Goal: Information Seeking & Learning: Learn about a topic

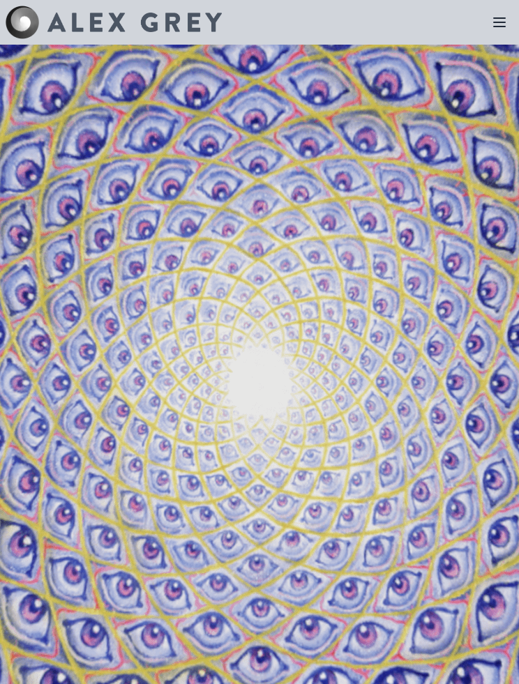
click at [497, 29] on icon at bounding box center [499, 22] width 17 height 17
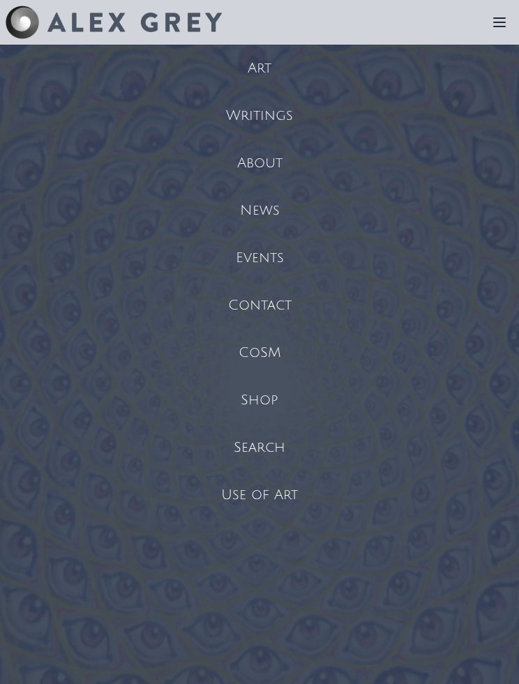
click at [266, 73] on div "Art" at bounding box center [259, 68] width 519 height 47
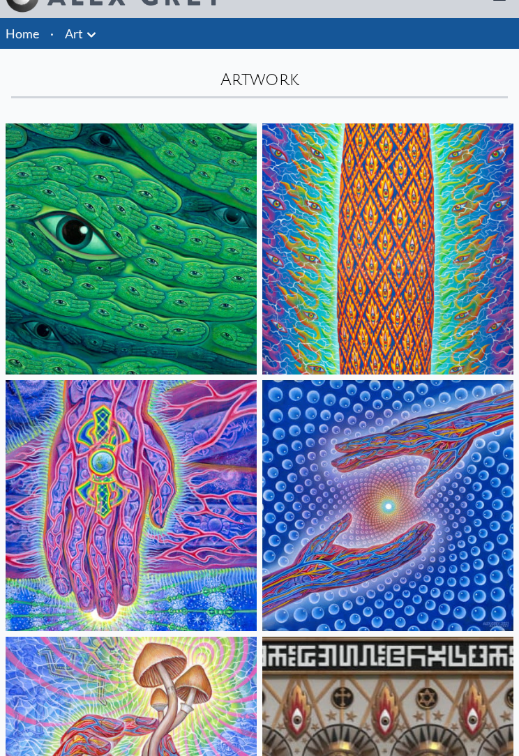
scroll to position [26, 0]
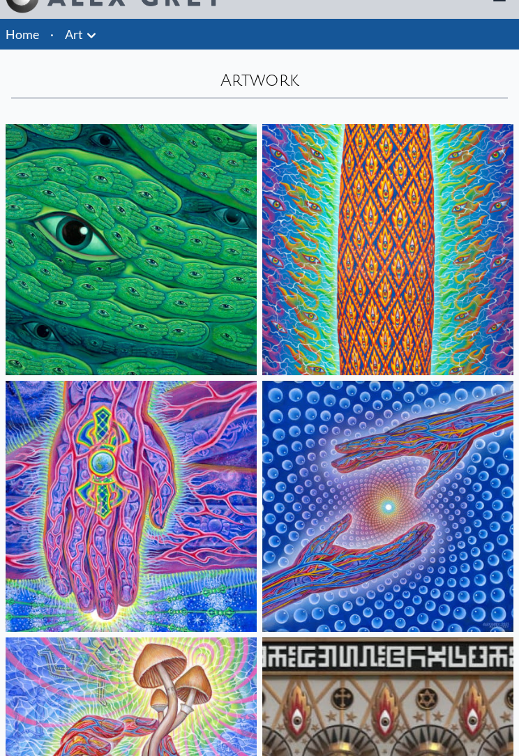
click at [73, 265] on img at bounding box center [131, 249] width 251 height 251
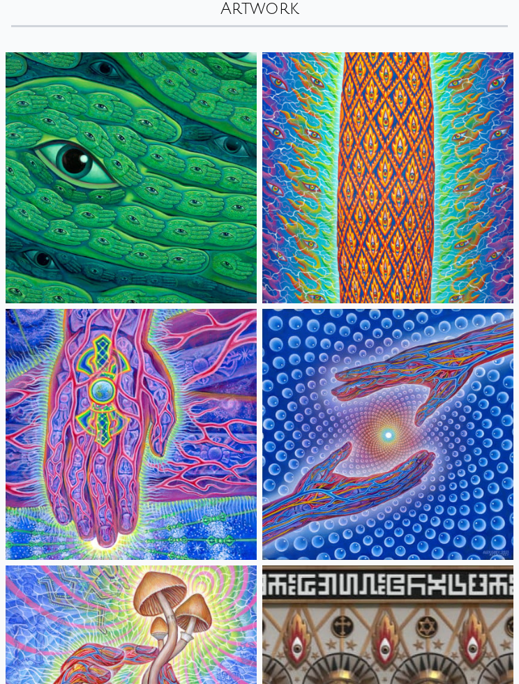
scroll to position [0, 0]
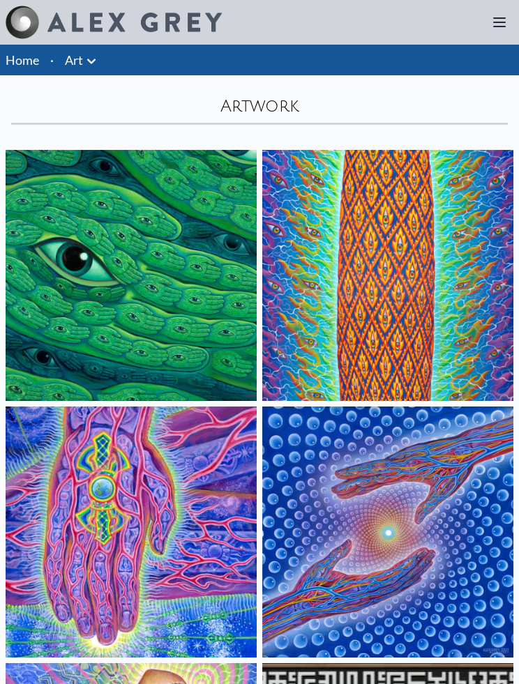
click at [91, 65] on icon at bounding box center [91, 61] width 17 height 17
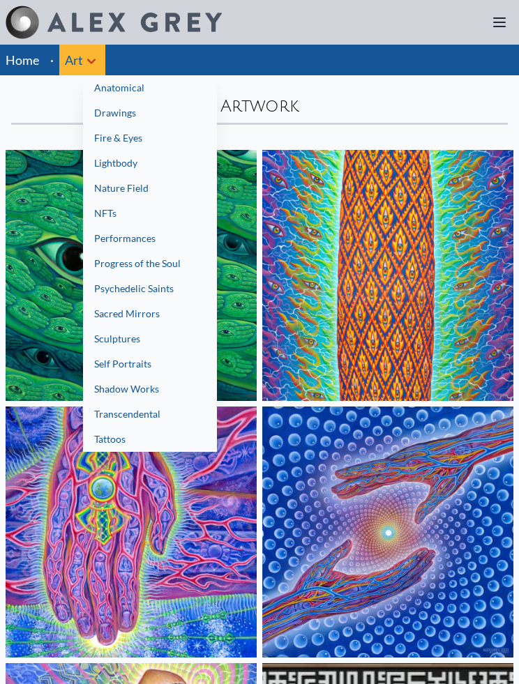
click at [107, 312] on link "Sacred Mirrors" at bounding box center [150, 313] width 134 height 25
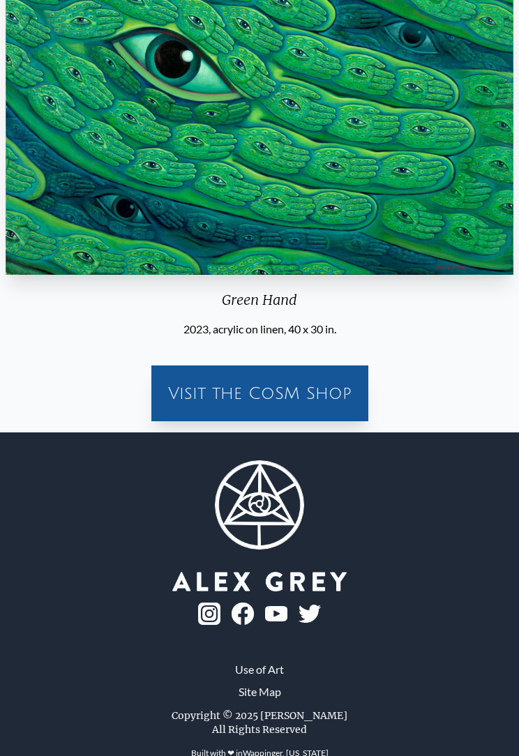
scroll to position [236, 0]
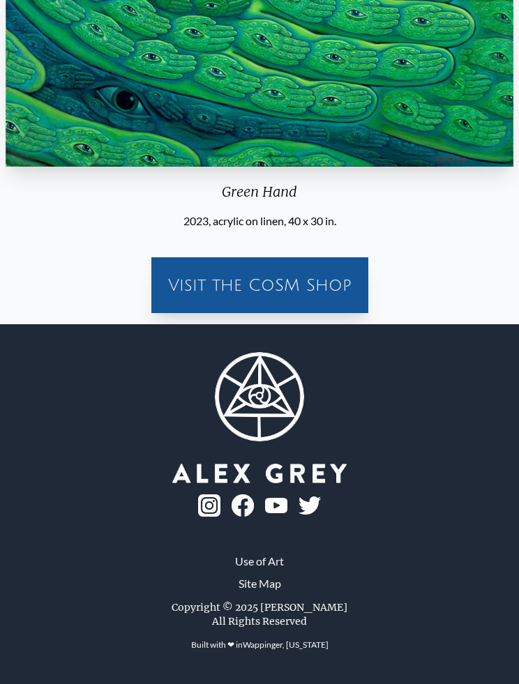
scroll to position [291, 0]
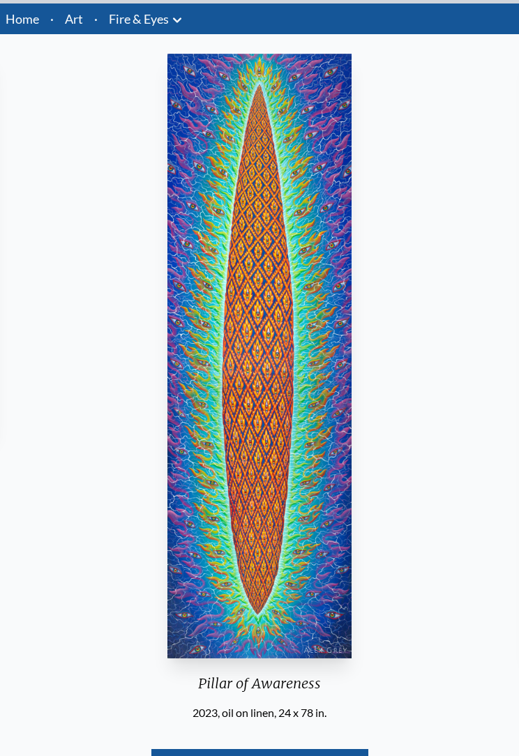
scroll to position [34, 0]
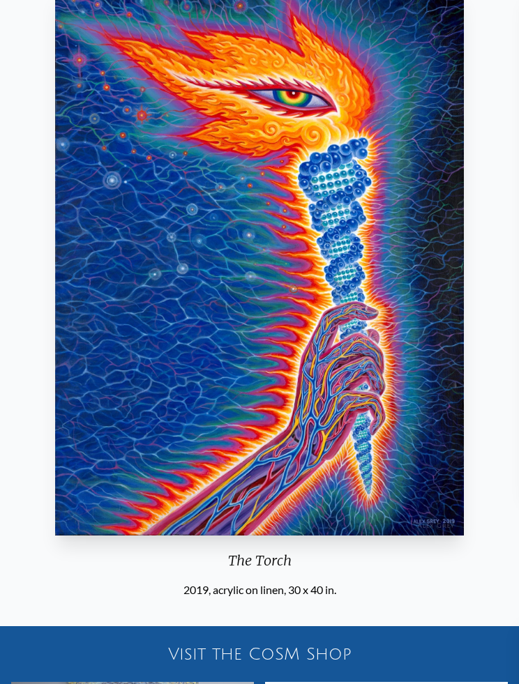
scroll to position [107, 0]
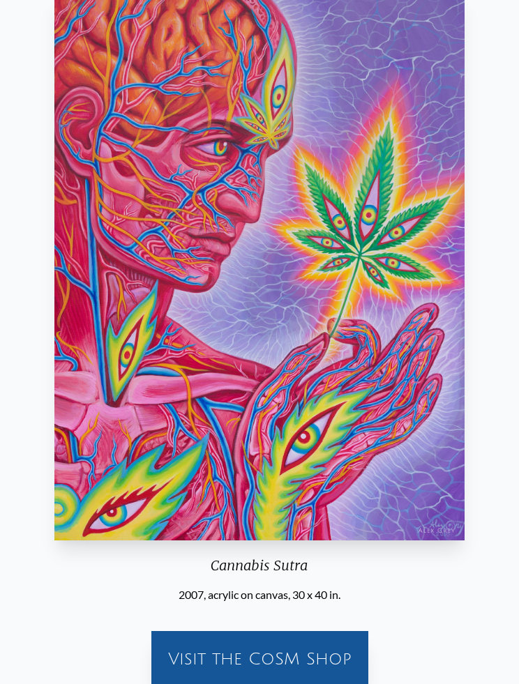
scroll to position [101, 0]
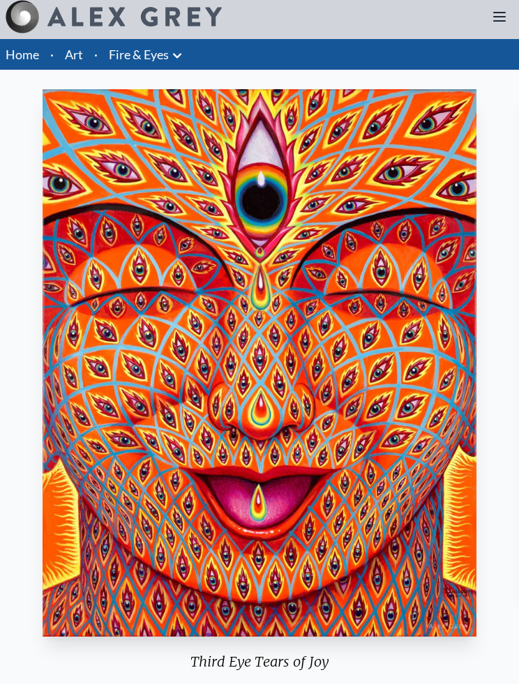
scroll to position [5, 0]
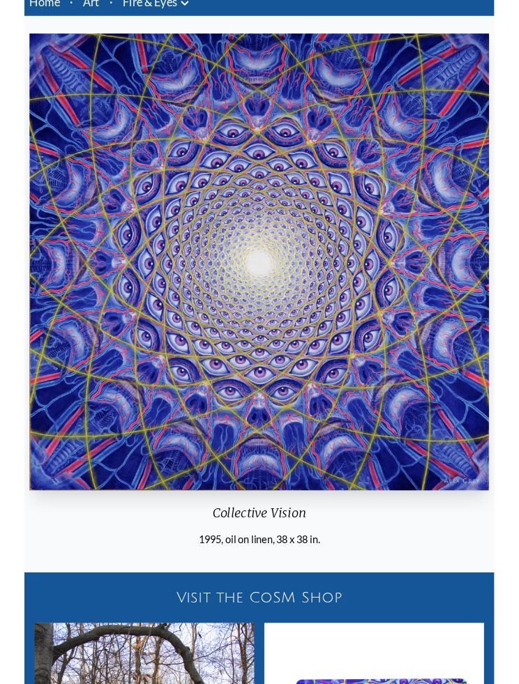
scroll to position [5, 0]
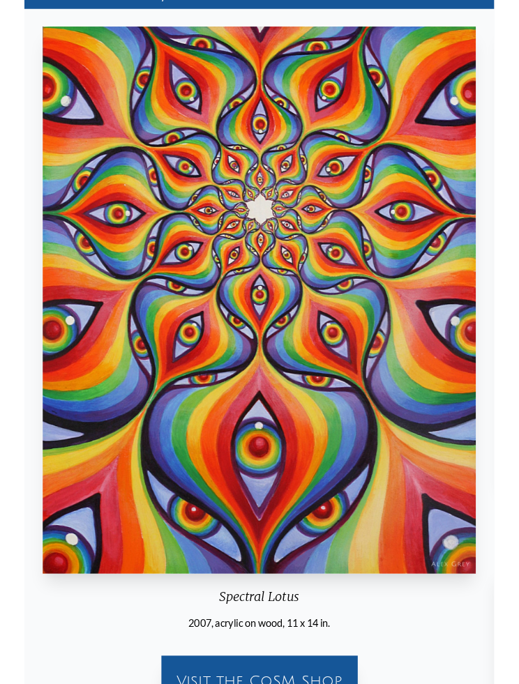
scroll to position [10, 0]
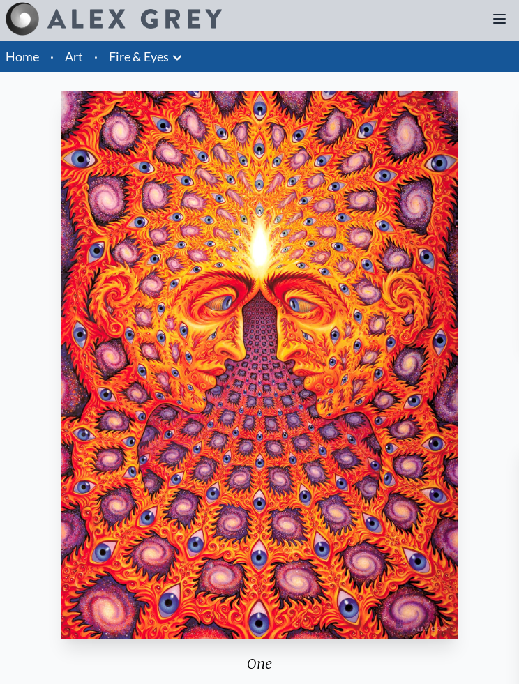
scroll to position [3, 0]
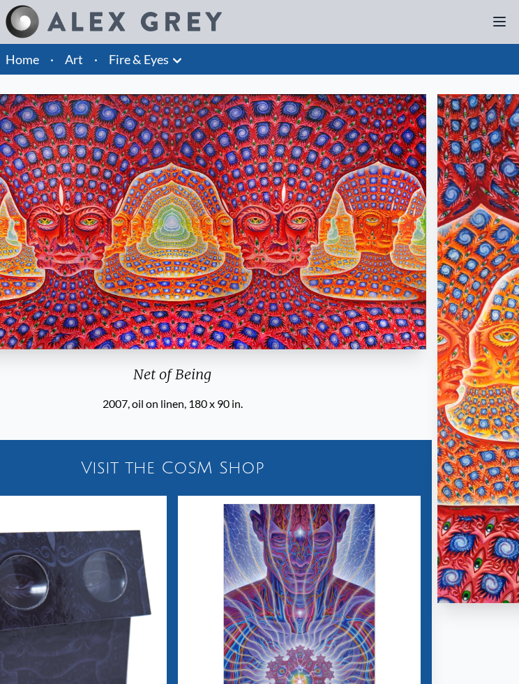
scroll to position [1, 0]
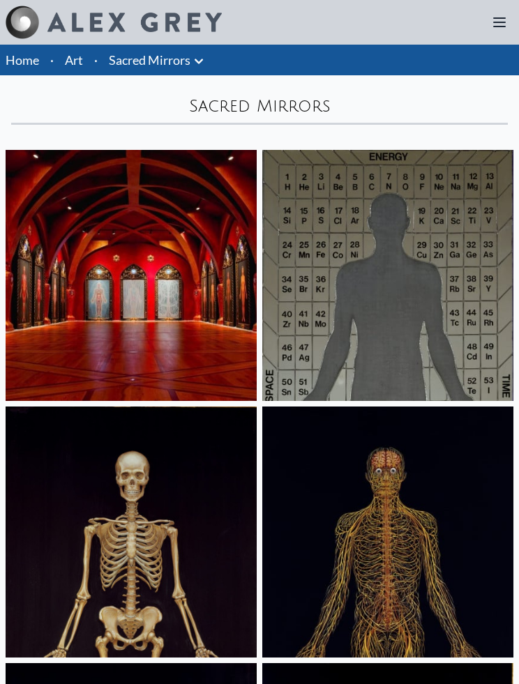
click at [147, 63] on link "Sacred Mirrors" at bounding box center [150, 60] width 82 height 20
click at [198, 59] on icon at bounding box center [198, 61] width 17 height 17
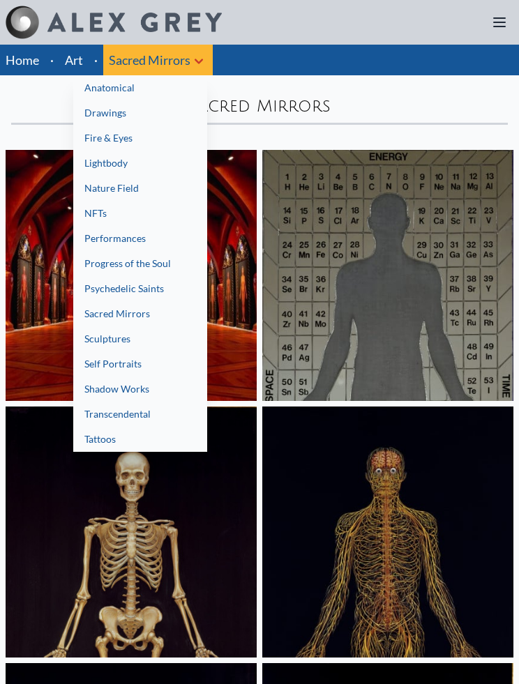
click at [100, 167] on link "Lightbody" at bounding box center [140, 163] width 134 height 25
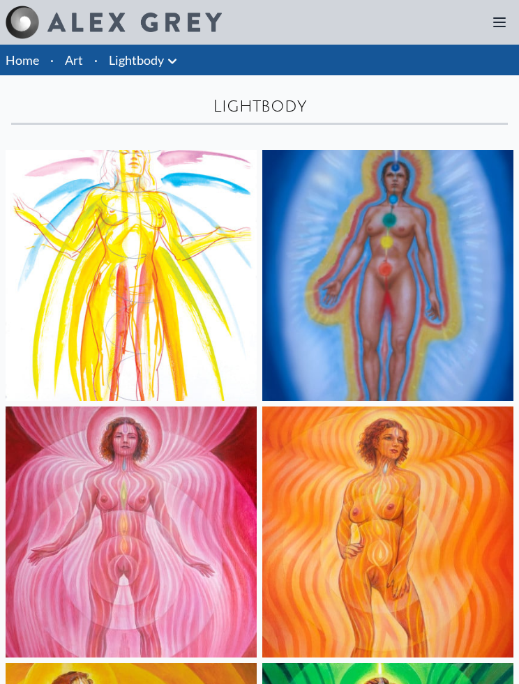
click at [169, 62] on icon at bounding box center [172, 61] width 17 height 17
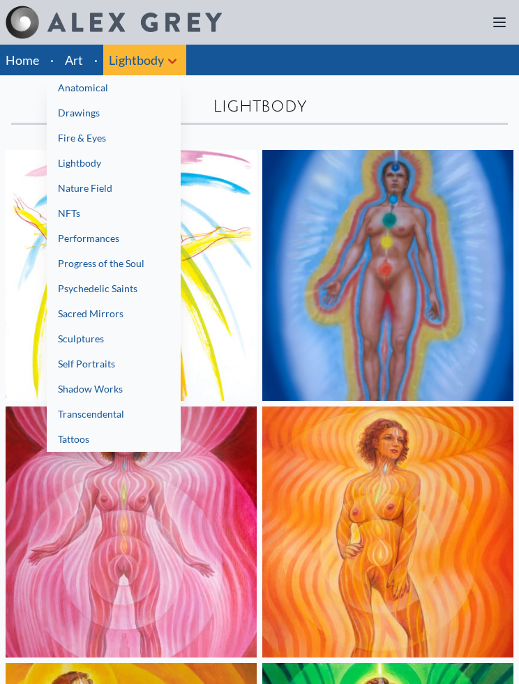
click at [80, 259] on link "Progress of the Soul" at bounding box center [114, 263] width 134 height 25
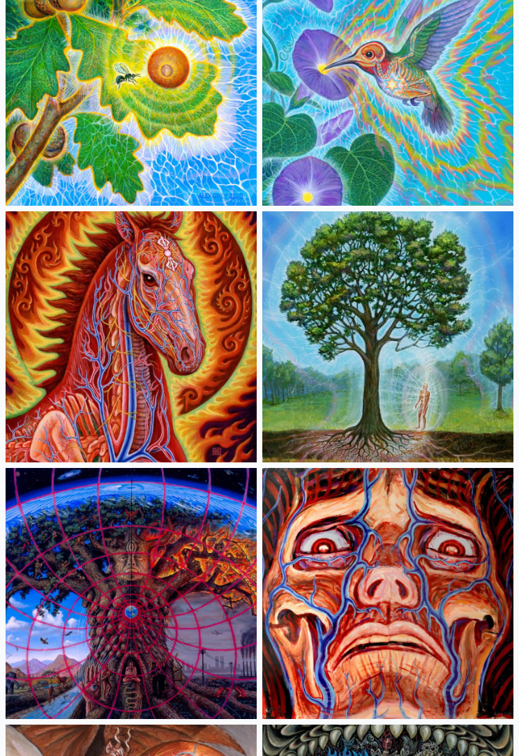
scroll to position [6348, 0]
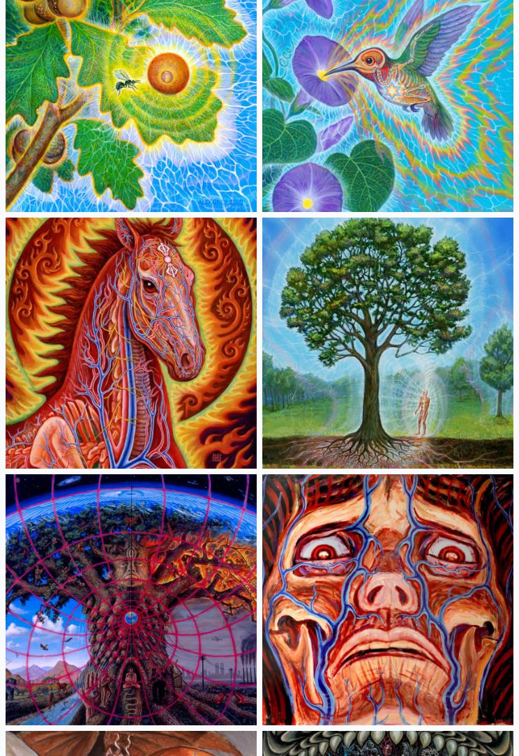
click at [388, 372] on img at bounding box center [387, 343] width 251 height 251
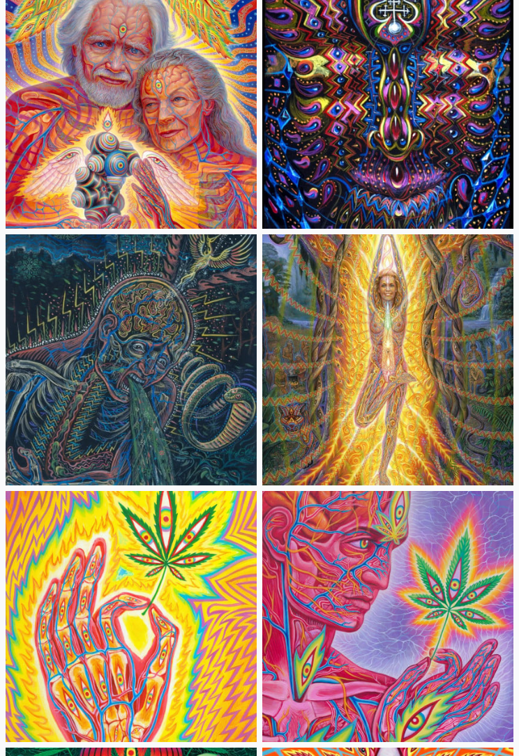
scroll to position [9154, 0]
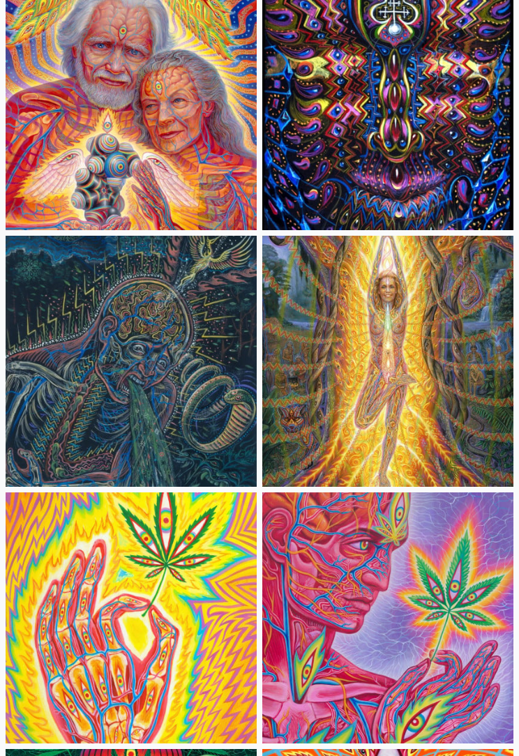
click at [77, 307] on img at bounding box center [131, 361] width 251 height 251
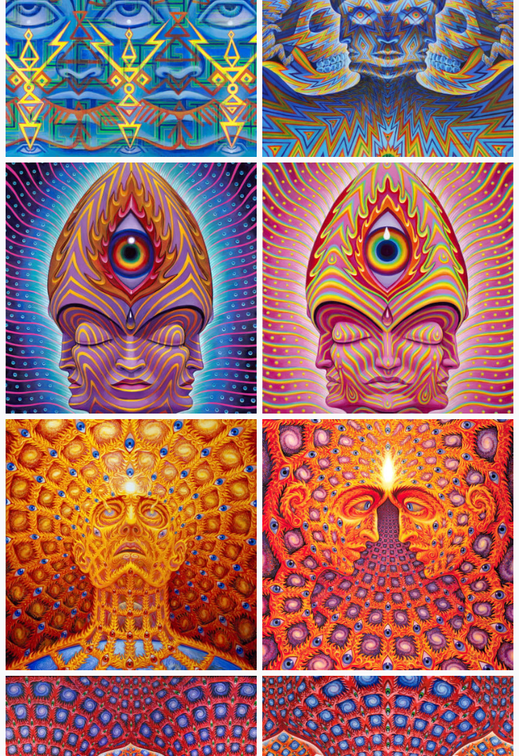
scroll to position [16156, 0]
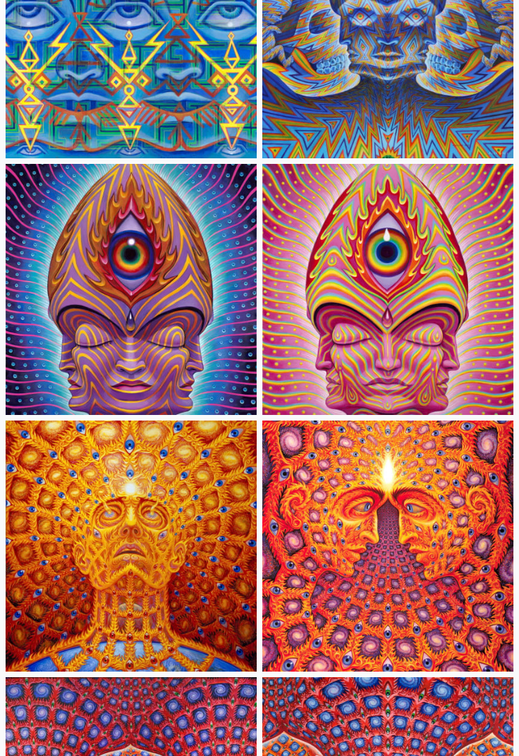
click at [54, 328] on img at bounding box center [131, 290] width 251 height 251
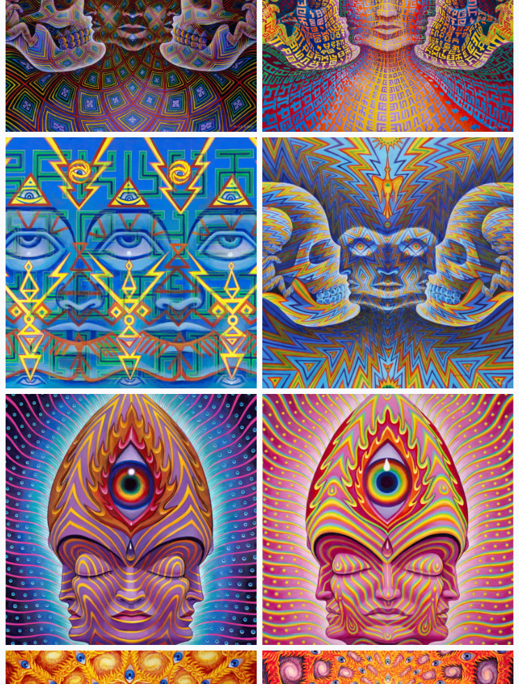
scroll to position [15895, 0]
